Goal: Transaction & Acquisition: Subscribe to service/newsletter

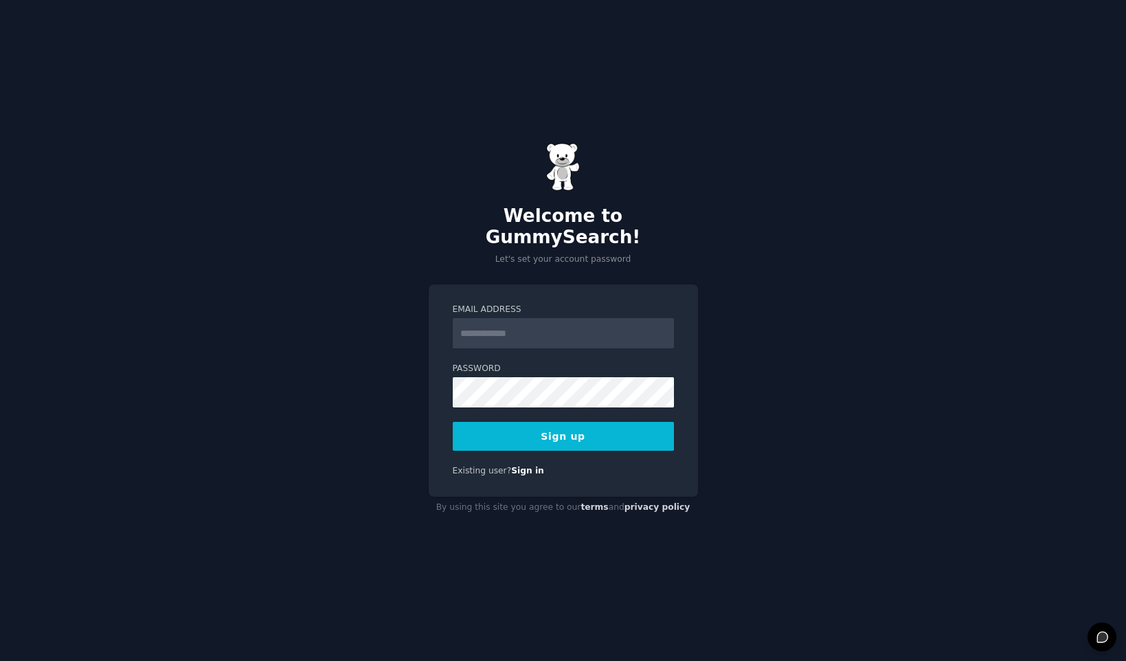
click at [598, 324] on input "Email Address" at bounding box center [563, 333] width 221 height 30
type input "**********"
click at [577, 423] on button "Sign up" at bounding box center [563, 436] width 221 height 29
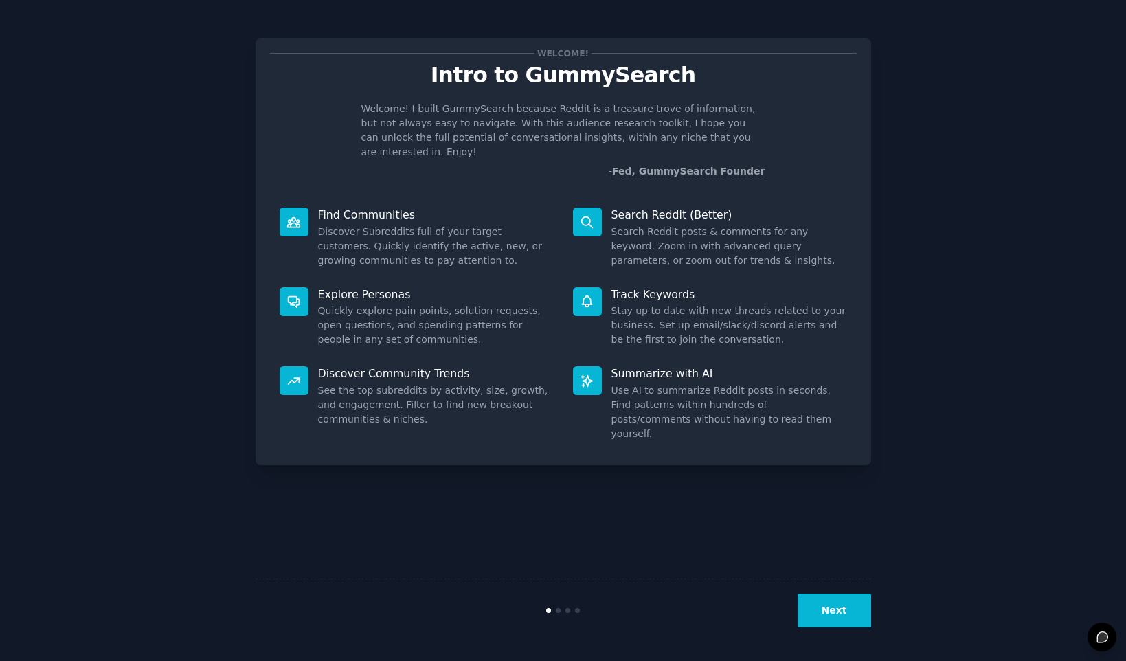
click at [828, 604] on button "Next" at bounding box center [835, 611] width 74 height 34
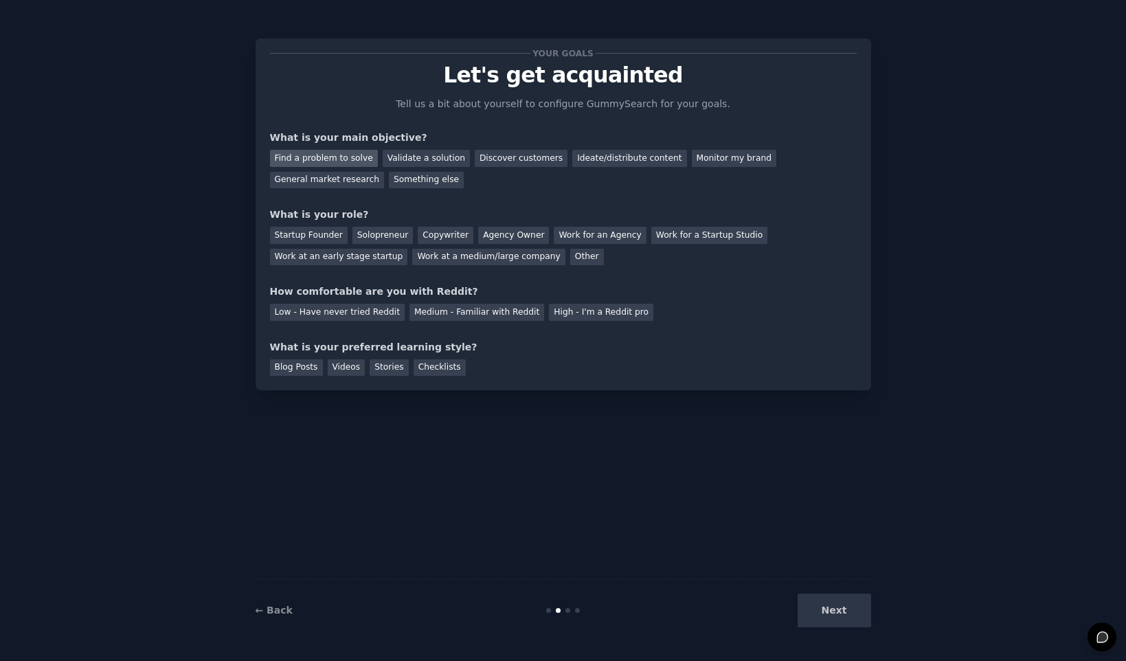
click at [347, 153] on div "Find a problem to solve" at bounding box center [324, 158] width 108 height 17
click at [372, 235] on div "Solopreneur" at bounding box center [382, 235] width 60 height 17
click at [361, 315] on div "Low - Have never tried Reddit" at bounding box center [337, 312] width 135 height 17
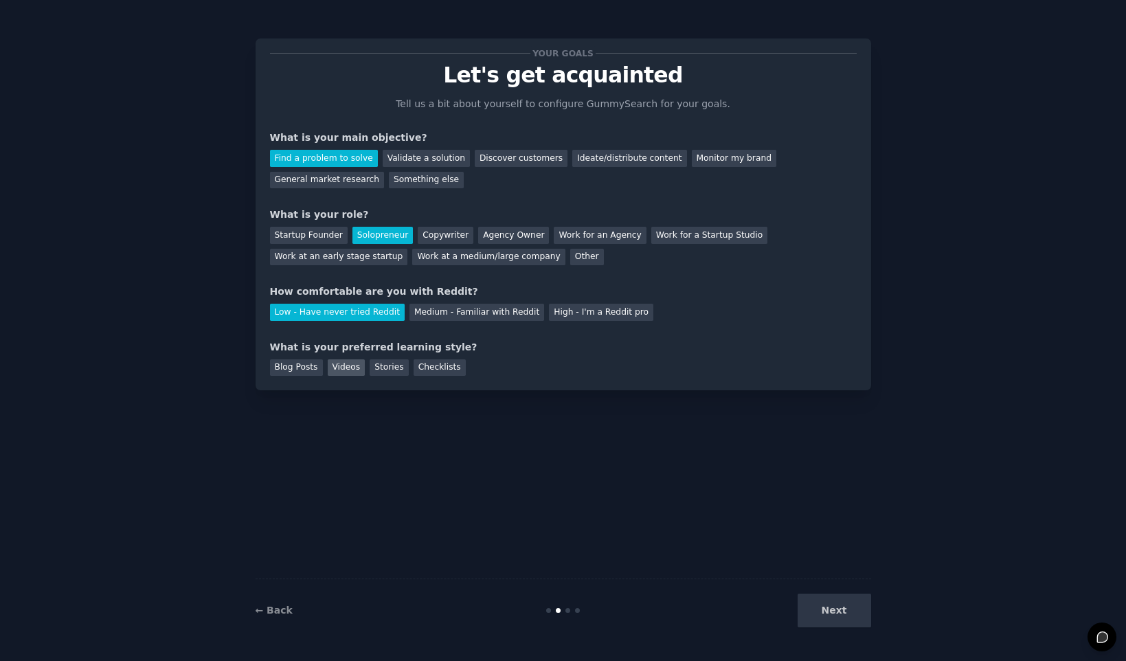
click at [346, 369] on div "Videos" at bounding box center [347, 367] width 38 height 17
click at [829, 610] on button "Next" at bounding box center [835, 611] width 74 height 34
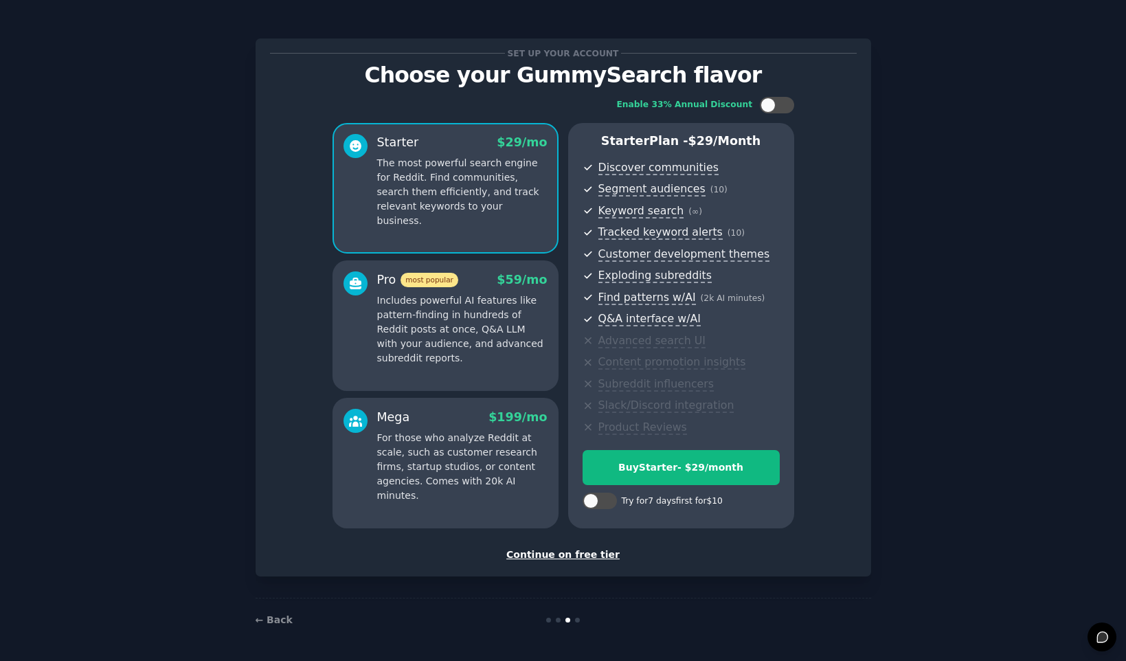
click at [515, 303] on p "Includes powerful AI features like pattern-finding in hundreds of Reddit posts …" at bounding box center [462, 329] width 170 height 72
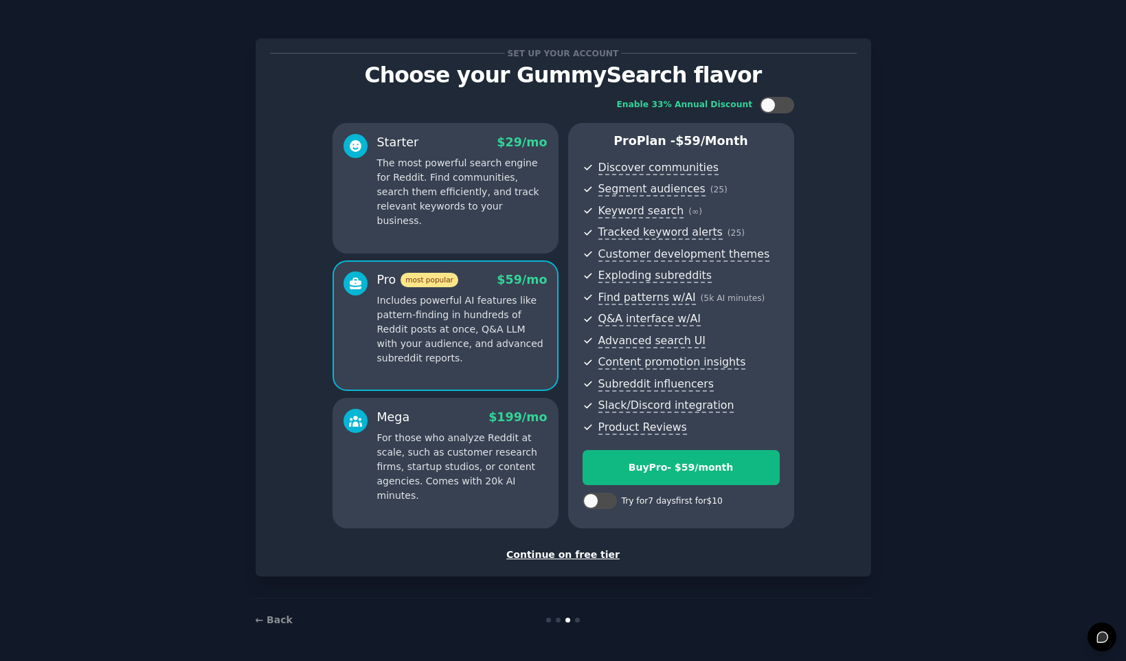
click at [515, 216] on div "Starter $ 29 /mo The most powerful search engine for Reddit. Find communities, …" at bounding box center [445, 188] width 226 height 131
